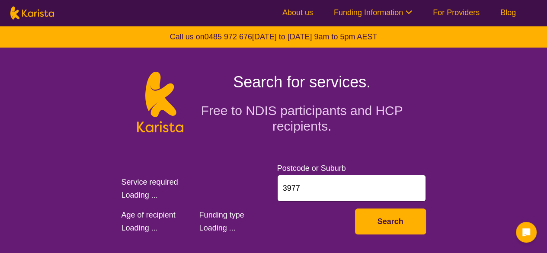
select select "AS"
select select "NDIS"
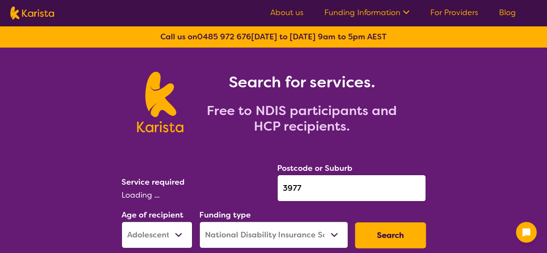
select select "NDIS Plan management"
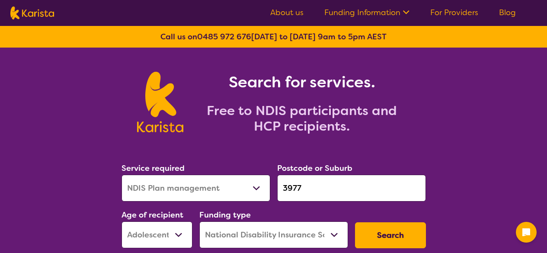
select select "NDIS Plan management"
select select "AS"
select select "NDIS"
